Goal: Purchase product/service

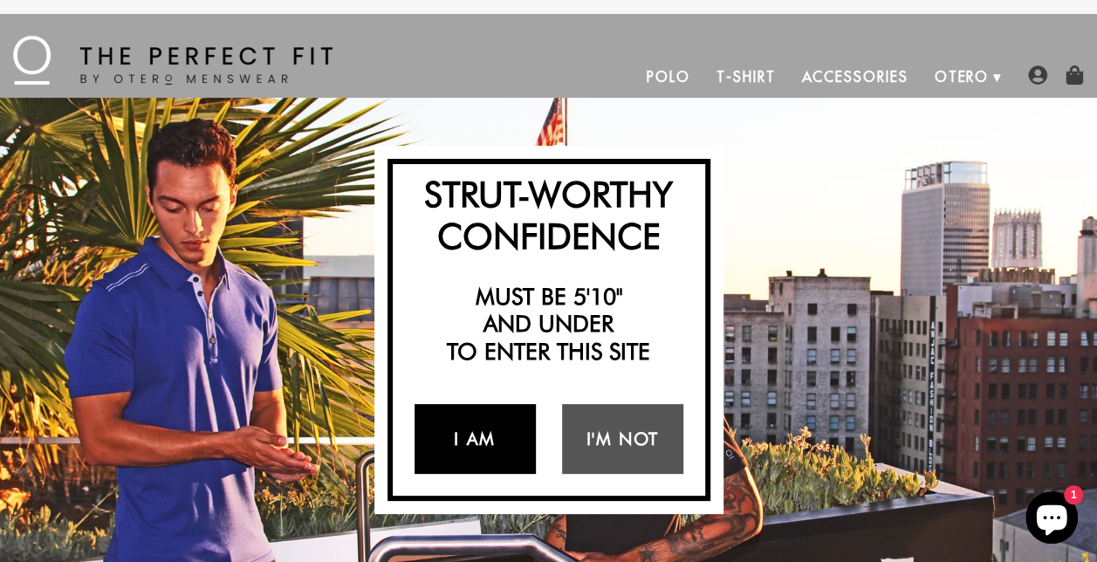
click at [476, 426] on link "I Am" at bounding box center [474, 439] width 121 height 70
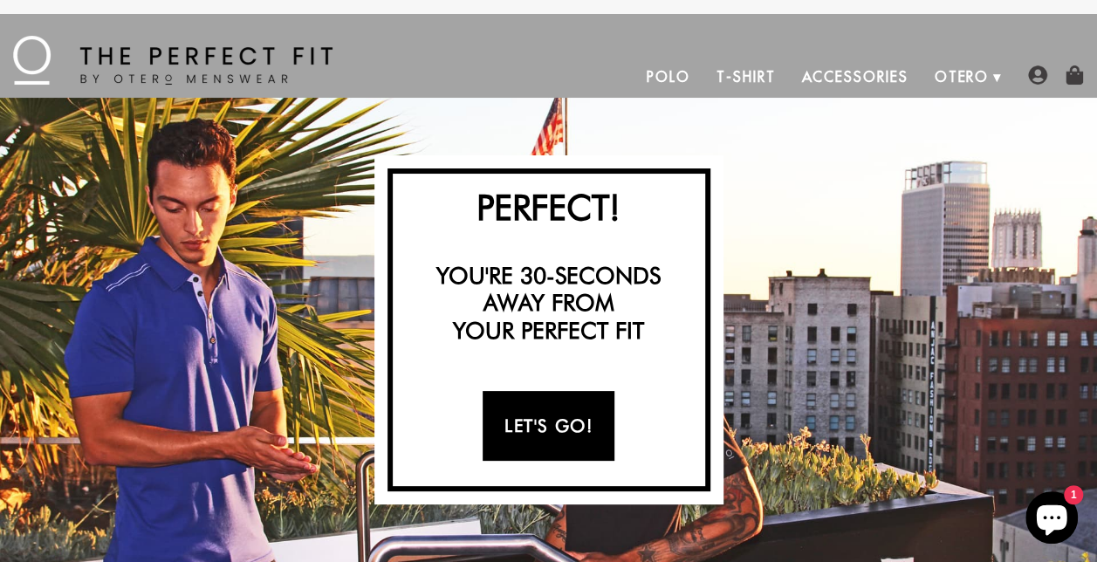
click at [537, 416] on link "Let's Go!" at bounding box center [548, 426] width 132 height 70
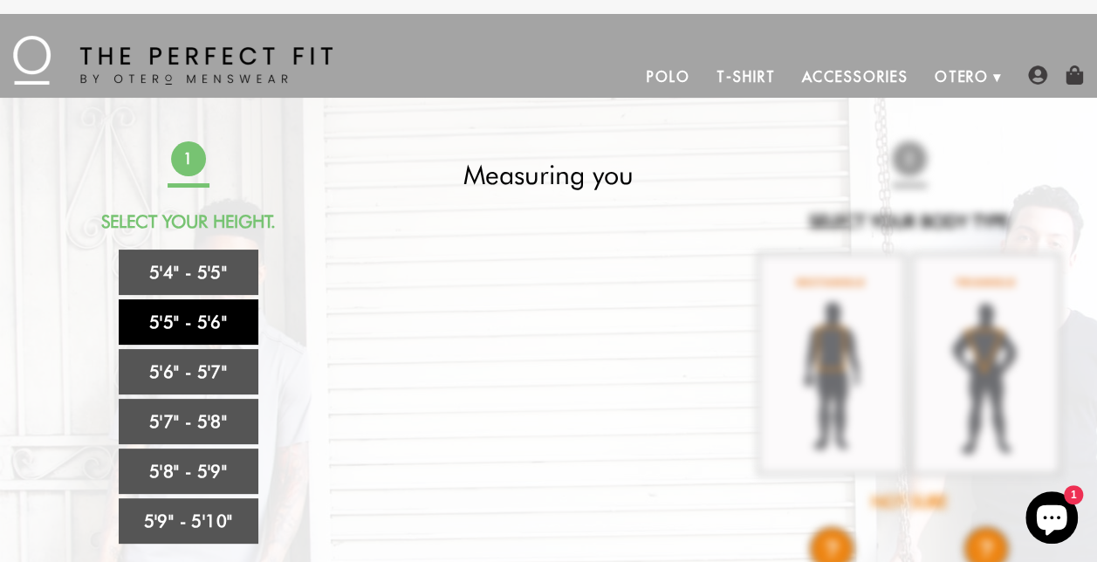
click at [210, 323] on link "5'5" - 5'6"" at bounding box center [189, 321] width 140 height 45
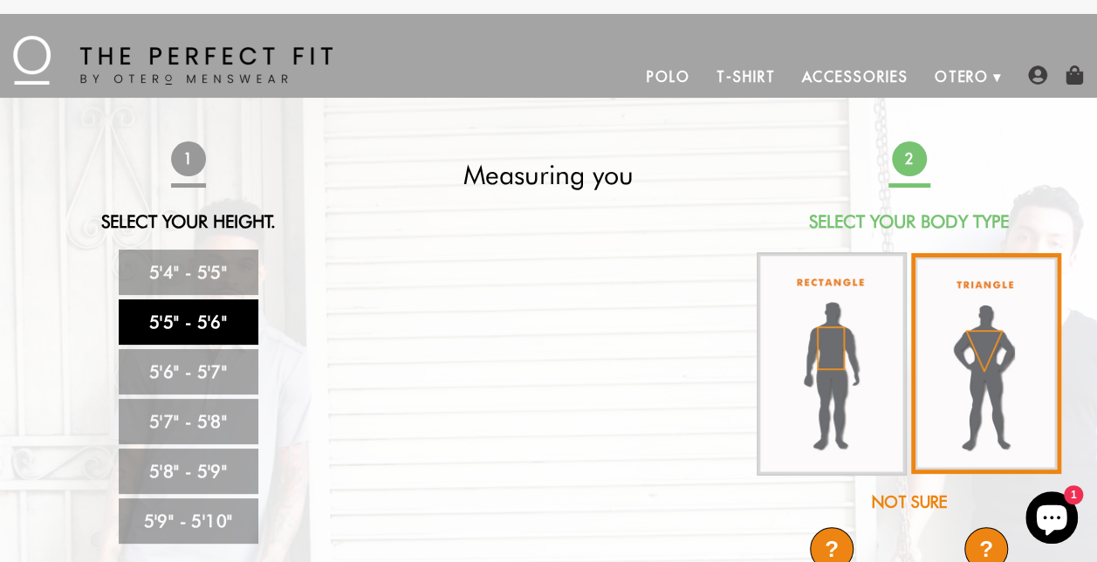
click at [969, 370] on img at bounding box center [986, 363] width 150 height 221
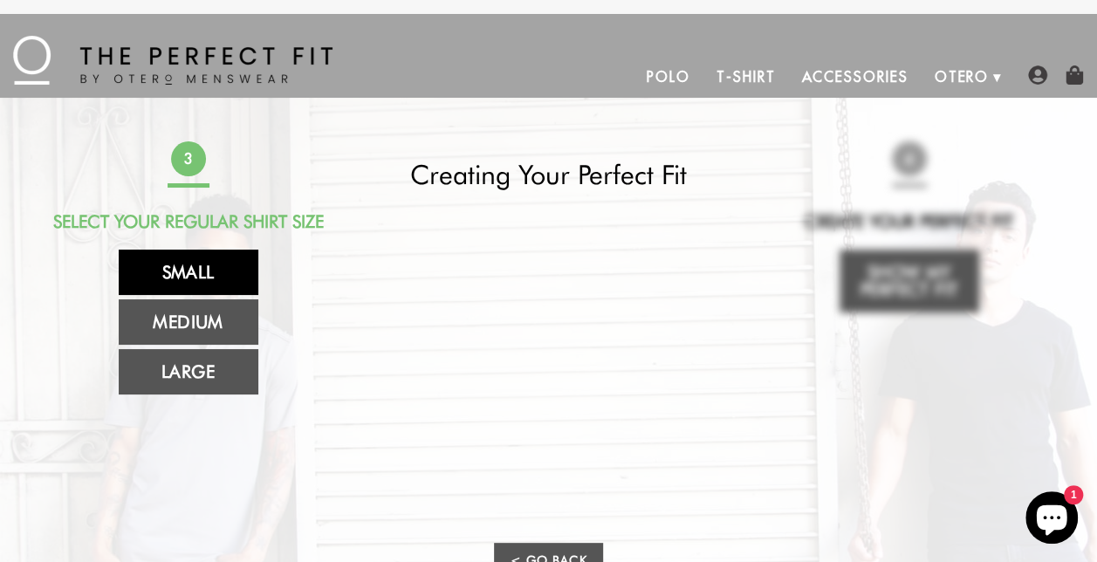
click at [175, 276] on link "Small" at bounding box center [189, 272] width 140 height 45
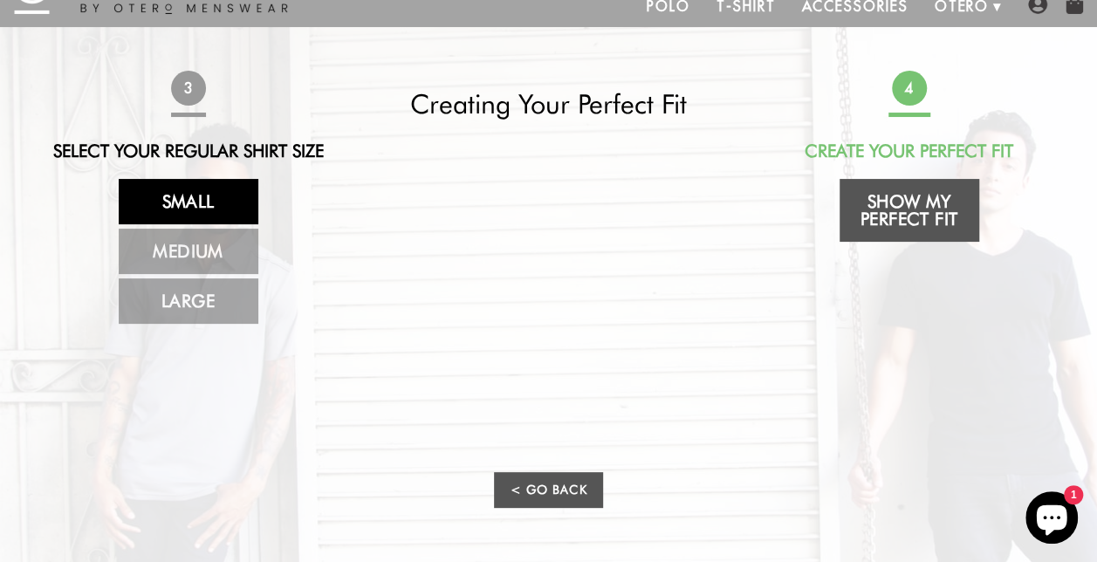
scroll to position [87, 0]
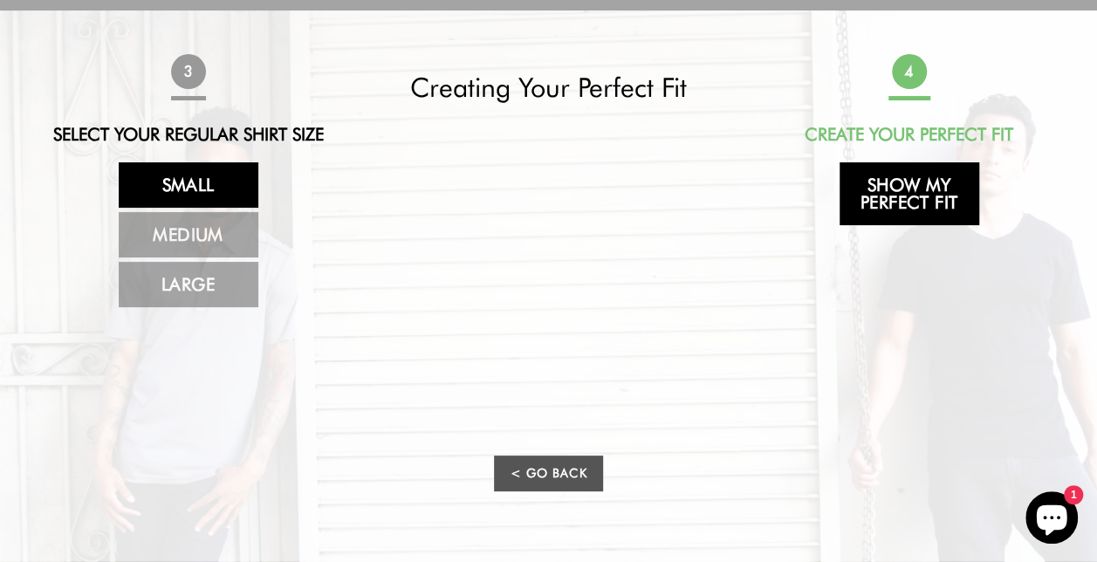
click at [890, 202] on link "Show My Perfect Fit" at bounding box center [909, 193] width 140 height 63
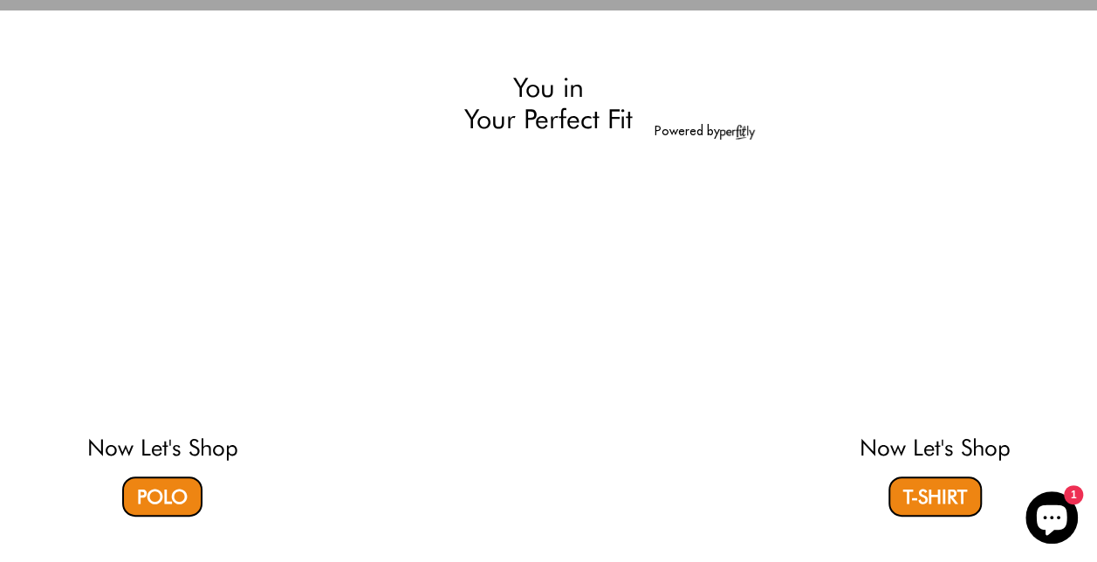
select select "55-56"
select select "triangle"
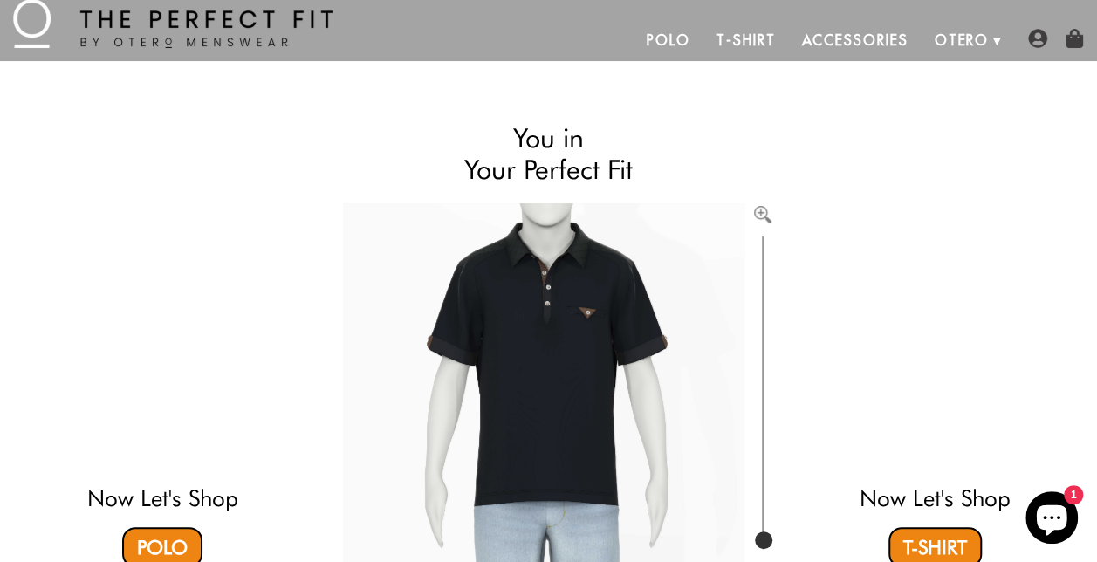
scroll to position [0, 0]
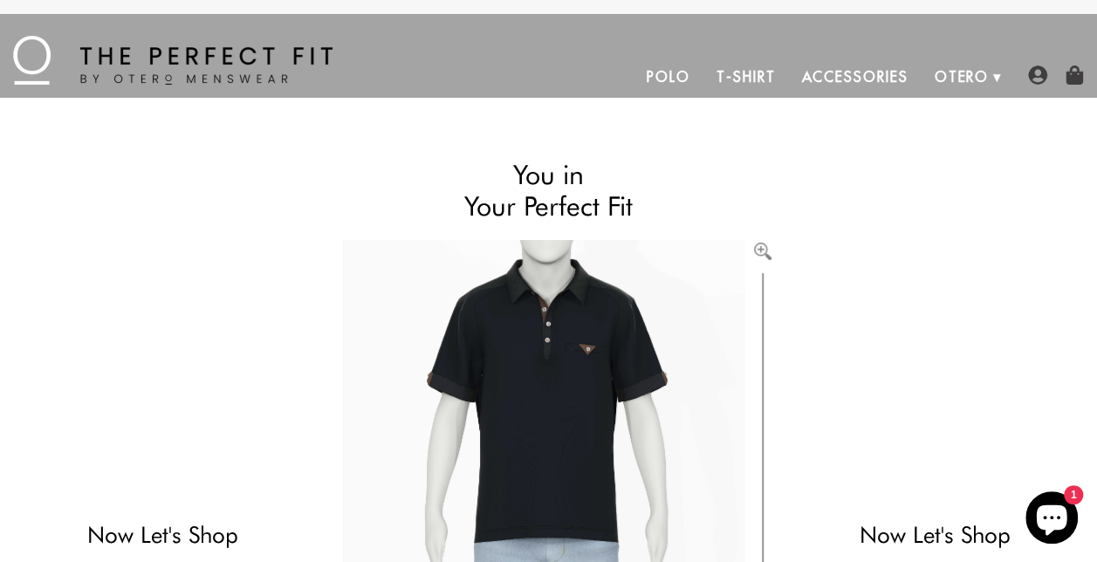
click at [672, 78] on link "Polo" at bounding box center [668, 77] width 70 height 42
